Goal: Information Seeking & Learning: Learn about a topic

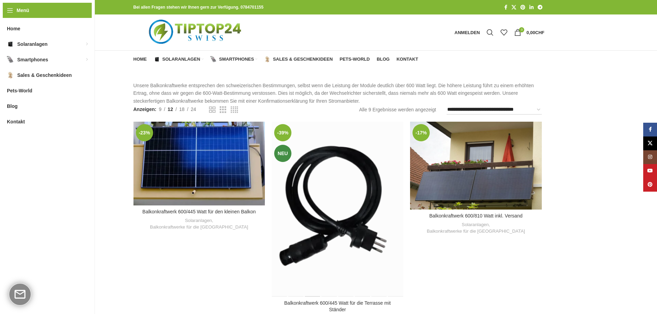
click at [314, 162] on div "Balkonkraftwerk 600/445 Watt für die Terrasse mit Ständer" at bounding box center [313, 209] width 17 height 175
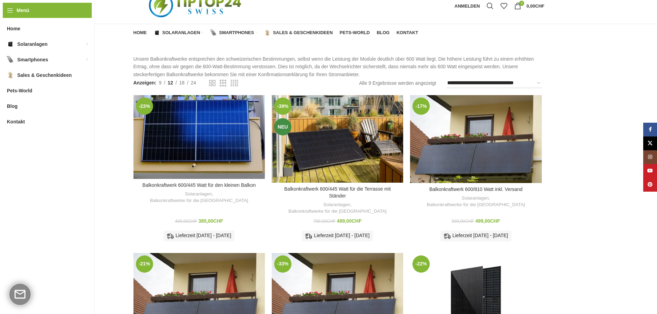
scroll to position [7, 0]
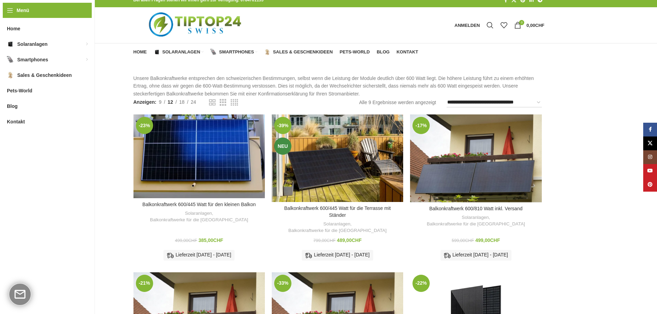
click at [443, 163] on div "Balkonkraftwerk 600/810 Watt inkl. Versand" at bounding box center [426, 159] width 33 height 88
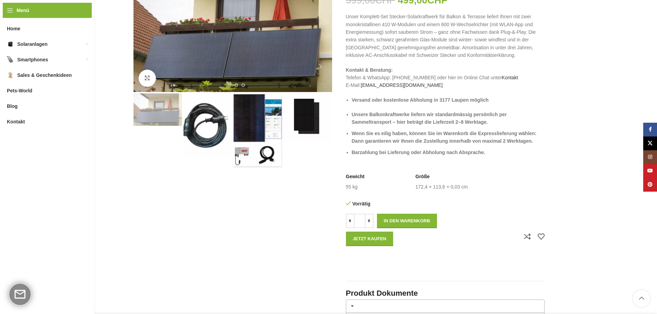
scroll to position [58, 0]
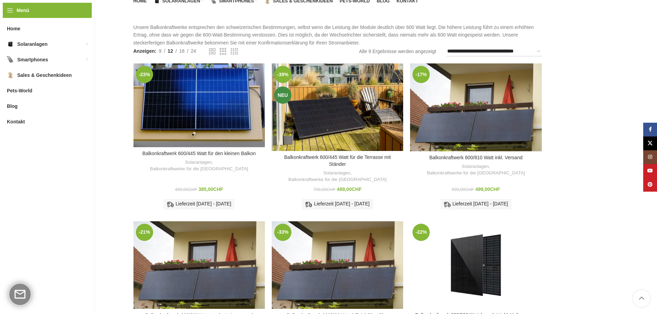
scroll to position [122, 0]
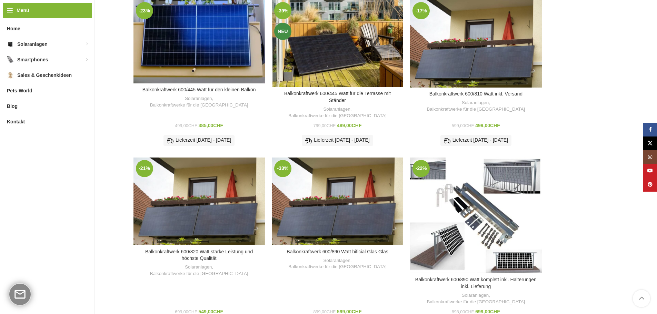
click at [485, 200] on div "Balkonkraftwerk 600/890 Watt komplett inkl. Halterungen inkl. Lieferung" at bounding box center [487, 216] width 22 height 116
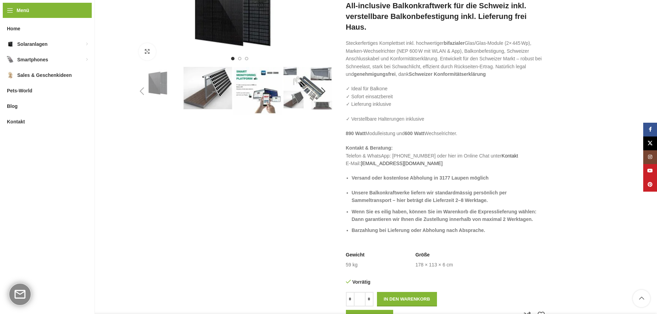
scroll to position [115, 0]
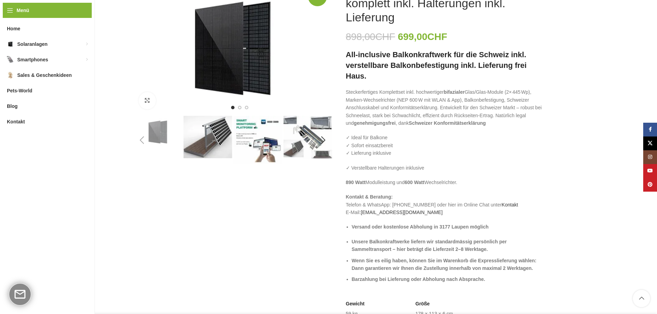
click at [254, 151] on img "3 / 6" at bounding box center [258, 140] width 49 height 49
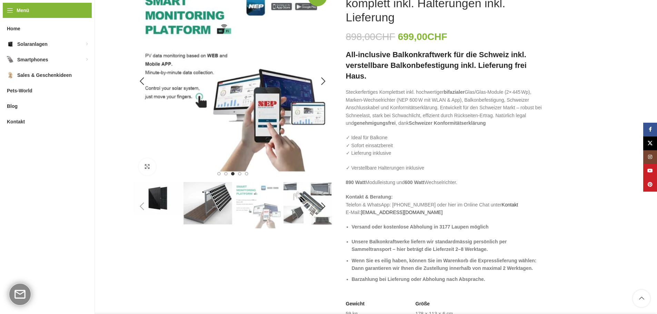
click at [278, 130] on img "3 / 6" at bounding box center [232, 81] width 199 height 199
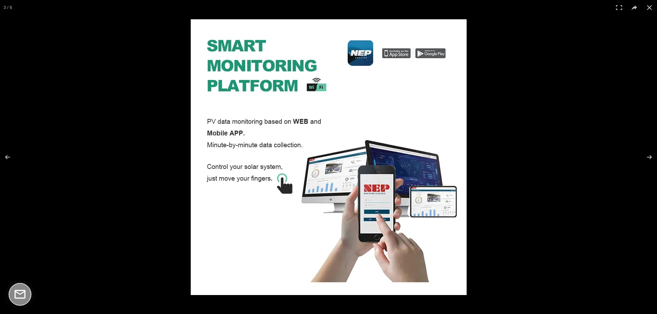
click at [361, 198] on img at bounding box center [329, 157] width 276 height 276
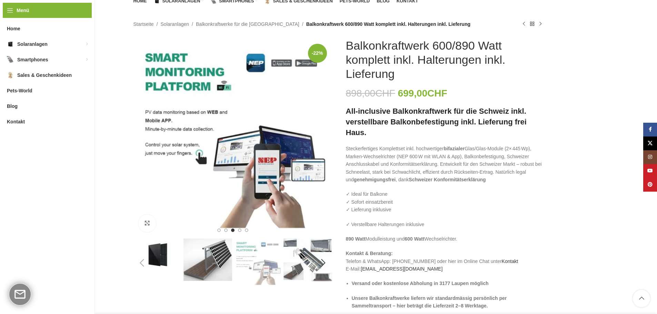
scroll to position [58, 0]
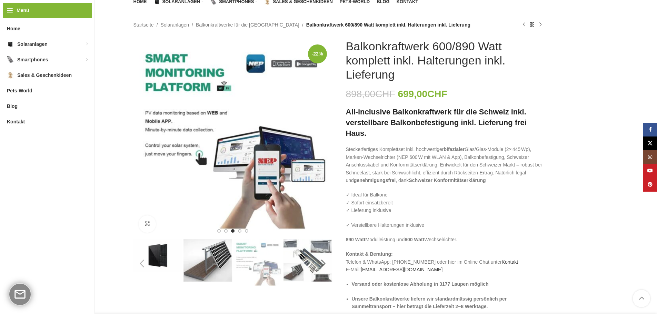
click at [539, 198] on p "✓ Ideal für Balkone ✓ Sofort einsatzbereit ✓ Lieferung inklusive" at bounding box center [445, 202] width 199 height 23
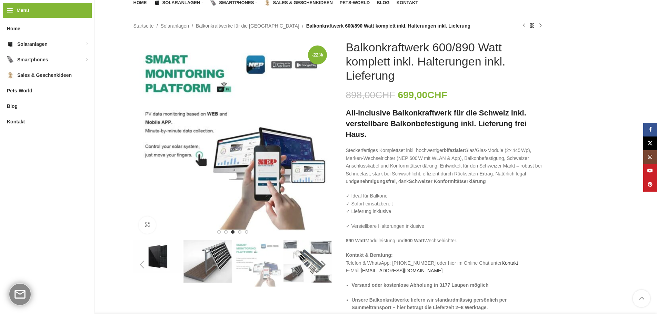
scroll to position [0, 0]
